Goal: Task Accomplishment & Management: Manage account settings

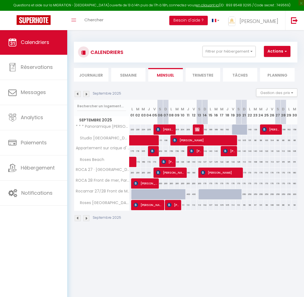
click at [79, 93] on img at bounding box center [78, 94] width 6 height 6
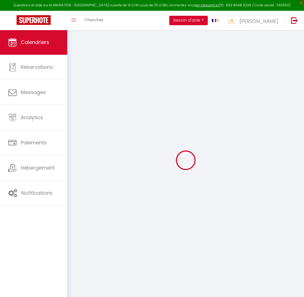
select select
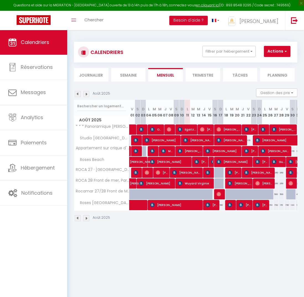
click at [169, 153] on span "Maxi [PERSON_NAME]" at bounding box center [167, 151] width 13 height 11
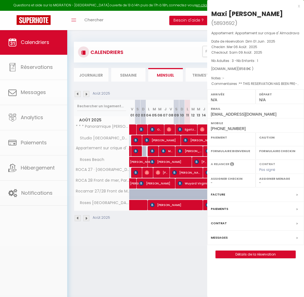
select select "OK"
select select "0"
select select "1"
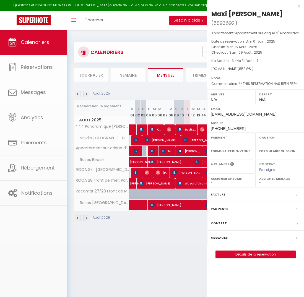
select select
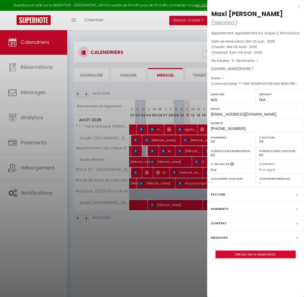
click at [168, 87] on div at bounding box center [152, 148] width 304 height 297
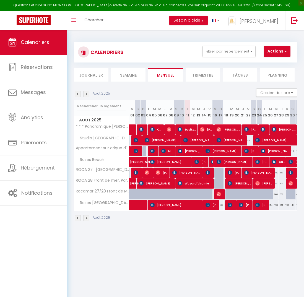
click at [87, 95] on img at bounding box center [86, 94] width 6 height 6
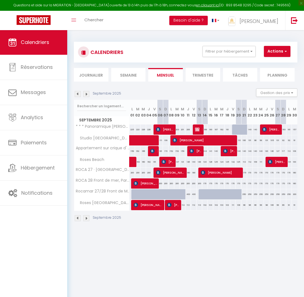
click at [88, 218] on img at bounding box center [86, 218] width 6 height 6
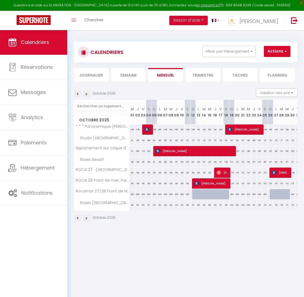
drag, startPoint x: 180, startPoint y: 152, endPoint x: 179, endPoint y: 155, distance: 3.2
click at [179, 155] on span "[PERSON_NAME]" at bounding box center [195, 151] width 79 height 11
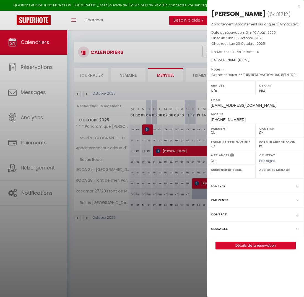
click at [167, 236] on div at bounding box center [152, 148] width 304 height 297
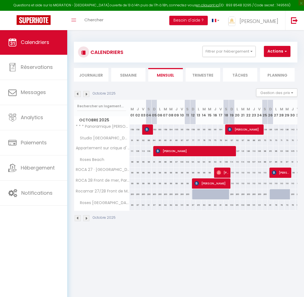
click at [138, 173] on div "99" at bounding box center [138, 173] width 6 height 10
type input "99"
type input "Jeu 02 Octobre 2025"
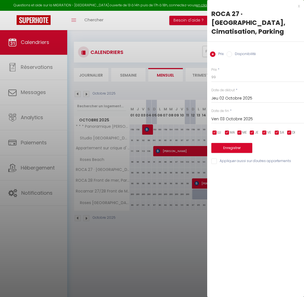
click at [234, 116] on input "Ven 03 Octobre 2025" at bounding box center [257, 119] width 93 height 7
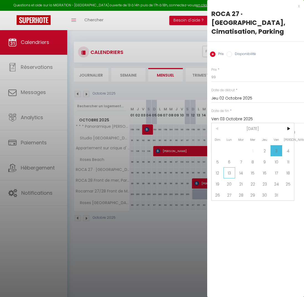
click at [233, 167] on span "13" at bounding box center [229, 172] width 12 height 11
type input "Lun 13 Octobre 2025"
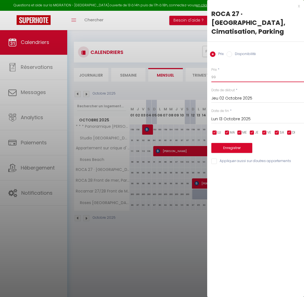
click at [223, 72] on input "99" at bounding box center [257, 77] width 93 height 10
type input "110"
click at [216, 158] on input "Appliquer aussi sur d'autres appartements" at bounding box center [257, 161] width 93 height 6
checkbox input "true"
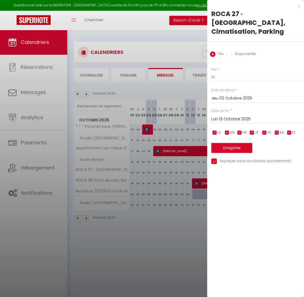
click at [225, 143] on button "Enregistrer" at bounding box center [231, 148] width 41 height 10
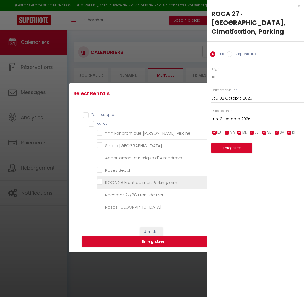
click at [100, 183] on clim "ROCA 28 Front de mer, Parking, clim" at bounding box center [160, 183] width 127 height 6
checkbox clim "true"
checkbox Piscine "false"
checkbox Beach "false"
checkbox Almadrava "false"
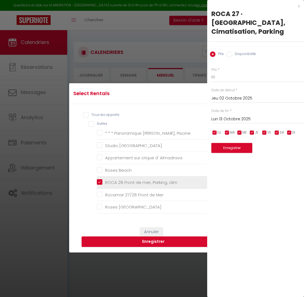
checkbox Beach "false"
checkbox Mer "false"
checkbox Beach "false"
click at [160, 242] on button "Enregistrer" at bounding box center [154, 241] width 144 height 11
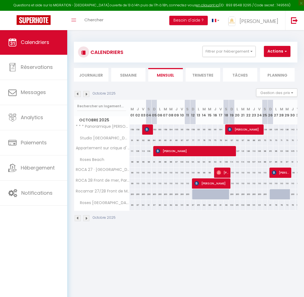
click at [138, 194] on div "200" at bounding box center [138, 194] width 6 height 10
type input "200"
type input "Jeu 02 Octobre 2025"
type input "Ven 03 Octobre 2025"
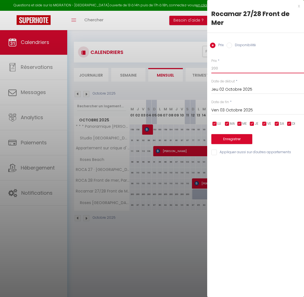
click at [218, 68] on input "200" at bounding box center [257, 68] width 93 height 10
type input "210"
click at [224, 108] on input "Ven 03 Octobre 2025" at bounding box center [257, 110] width 93 height 7
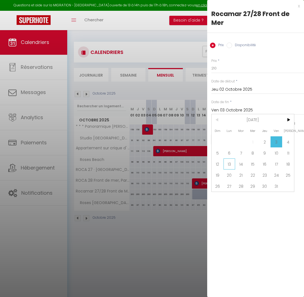
click at [228, 163] on span "13" at bounding box center [229, 163] width 12 height 11
type input "Lun 13 Octobre 2025"
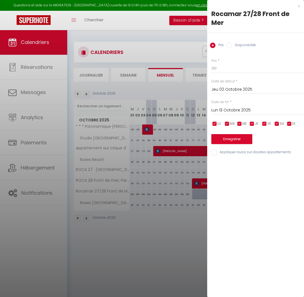
click at [229, 138] on button "Enregistrer" at bounding box center [231, 139] width 41 height 10
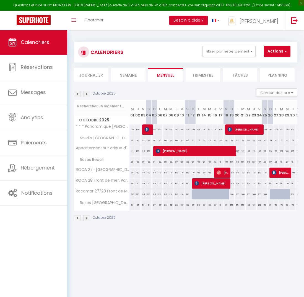
click at [83, 95] on img at bounding box center [86, 94] width 6 height 6
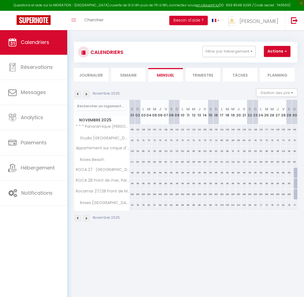
click at [132, 172] on div "99" at bounding box center [132, 173] width 6 height 10
type input "99"
type input "[PERSON_NAME] 01 Novembre 2025"
type input "Dim 02 Novembre 2025"
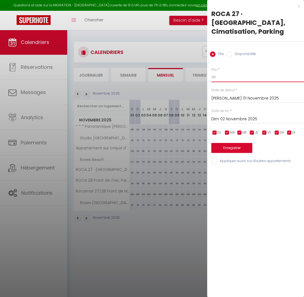
click at [213, 72] on input "99" at bounding box center [257, 77] width 93 height 10
type input "110"
click at [214, 158] on input "Appliquer aussi sur d'autres appartements" at bounding box center [257, 161] width 93 height 6
checkbox input "true"
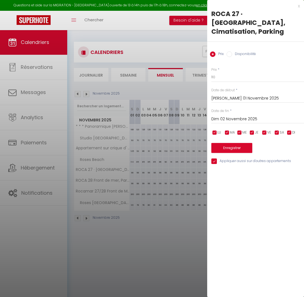
click at [233, 143] on button "Enregistrer" at bounding box center [231, 148] width 41 height 10
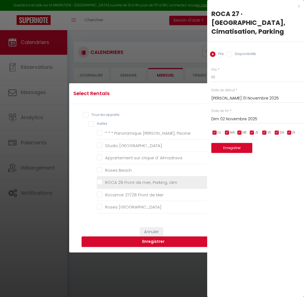
click at [98, 183] on clim "ROCA 28 Front de mer, Parking, clim" at bounding box center [160, 183] width 127 height 6
checkbox clim "true"
checkbox Piscine "false"
checkbox Beach "false"
checkbox Almadrava "false"
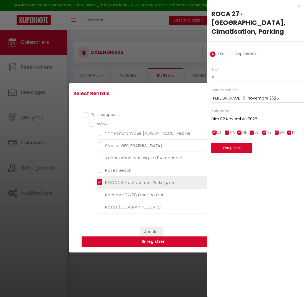
checkbox Beach "false"
checkbox Mer "false"
checkbox Beach "false"
click at [233, 143] on button "Enregistrer" at bounding box center [231, 148] width 41 height 10
click at [232, 143] on button "Enregistrer" at bounding box center [231, 148] width 41 height 10
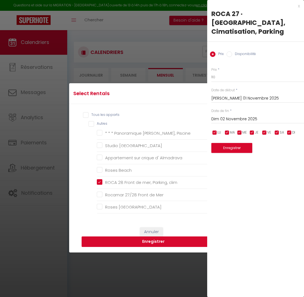
click at [166, 240] on button "Enregistrer" at bounding box center [154, 241] width 144 height 11
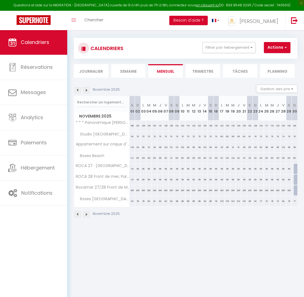
scroll to position [2, 0]
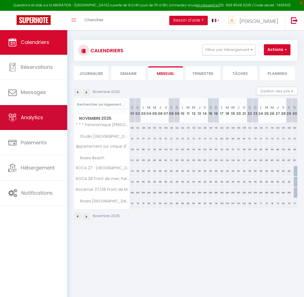
click at [23, 117] on span "Analytics" at bounding box center [32, 117] width 22 height 7
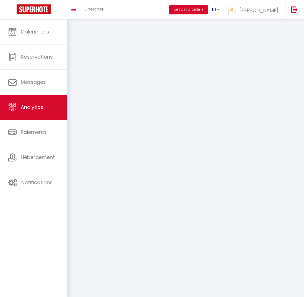
select select "2025"
select select "8"
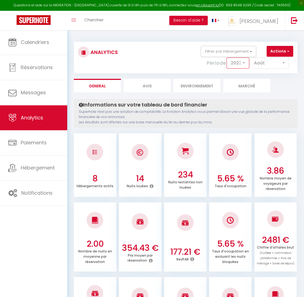
select select "2025"
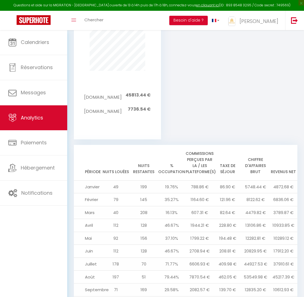
scroll to position [522, 0]
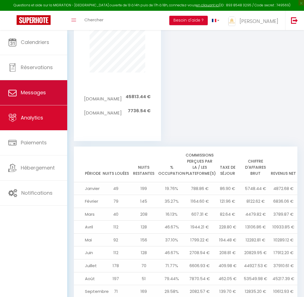
click at [39, 95] on span "Messages" at bounding box center [33, 92] width 25 height 7
select select "message"
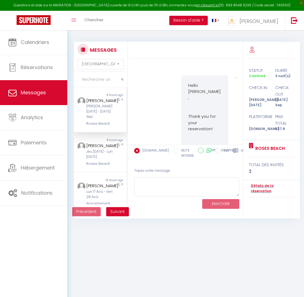
scroll to position [244, 0]
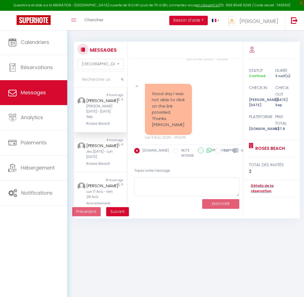
click at [39, 95] on span "Messages" at bounding box center [33, 92] width 25 height 7
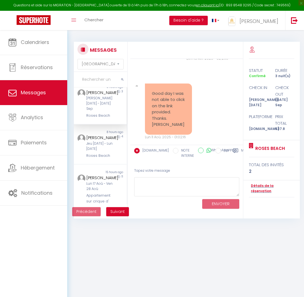
scroll to position [244, 0]
click at [98, 140] on div "[PERSON_NAME]" at bounding box center [99, 137] width 27 height 7
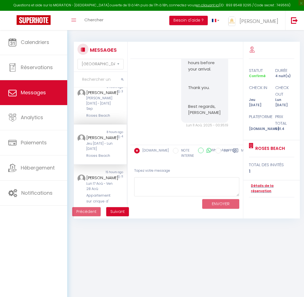
scroll to position [173, 0]
click at [101, 181] on div "[PERSON_NAME]" at bounding box center [99, 177] width 27 height 7
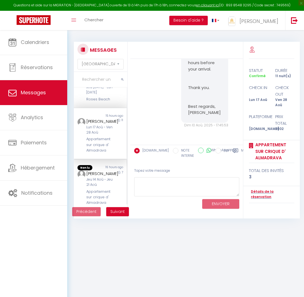
scroll to position [65, 0]
click at [101, 176] on div "[PERSON_NAME]" at bounding box center [99, 173] width 27 height 7
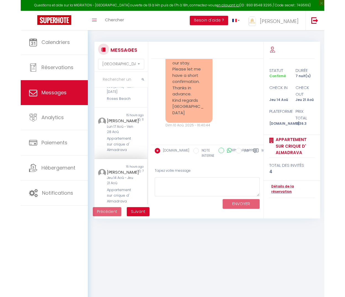
scroll to position [1212, 0]
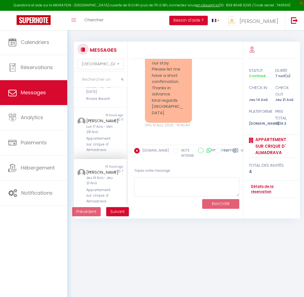
click at [226, 149] on label "RAPPEL" at bounding box center [228, 151] width 14 height 6
click at [221, 149] on input "RAPPEL" at bounding box center [218, 151] width 6 height 6
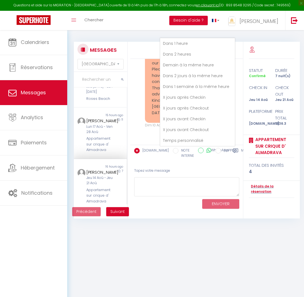
click at [238, 133] on div "Hello [PERSON_NAME], thank you for your message. We will wait until [PERSON_NAM…" at bounding box center [186, 37] width 109 height 203
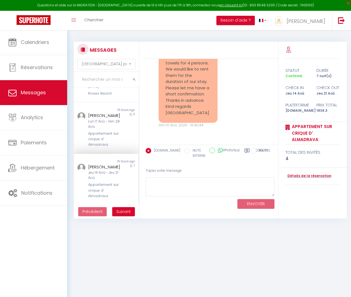
scroll to position [0, 0]
click at [244, 151] on icon at bounding box center [247, 151] width 6 height 6
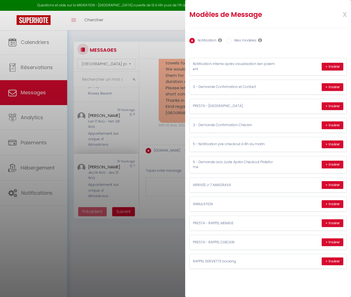
click at [150, 136] on div at bounding box center [175, 148] width 351 height 297
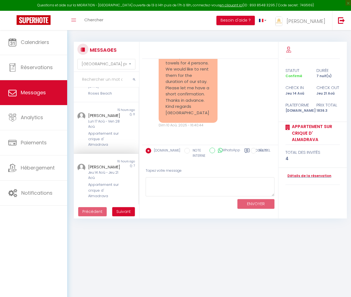
click at [245, 151] on icon at bounding box center [247, 150] width 5 height 4
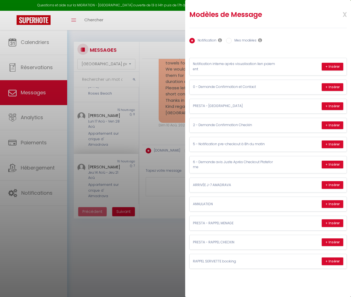
click at [165, 138] on div at bounding box center [175, 148] width 351 height 297
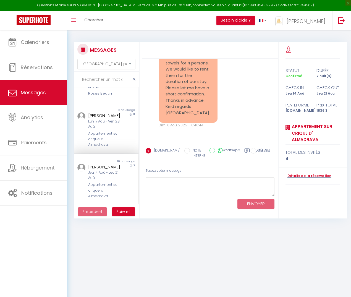
click at [266, 151] on label "RAPPEL" at bounding box center [263, 151] width 14 height 6
click at [256, 151] on input "RAPPEL" at bounding box center [254, 151] width 6 height 6
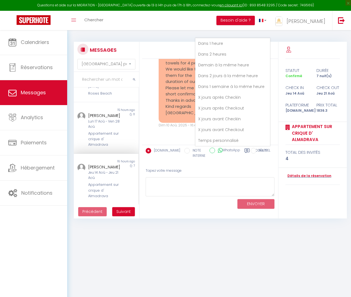
click at [151, 135] on div "Hello [PERSON_NAME], thank you for your message. We will wait until [PERSON_NAM…" at bounding box center [210, 65] width 132 height 147
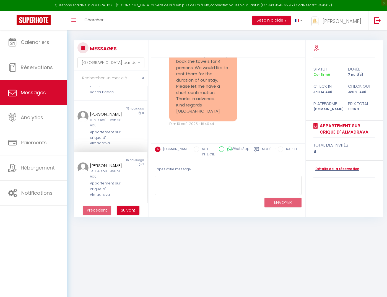
scroll to position [2, 0]
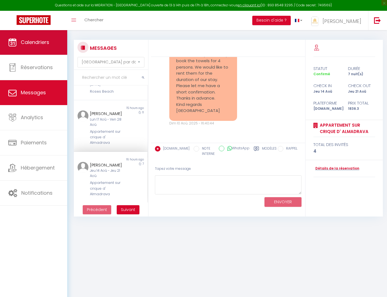
click at [41, 40] on span "Calendriers" at bounding box center [35, 42] width 28 height 7
